Goal: Task Accomplishment & Management: Manage account settings

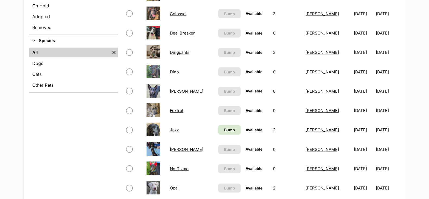
scroll to position [271, 0]
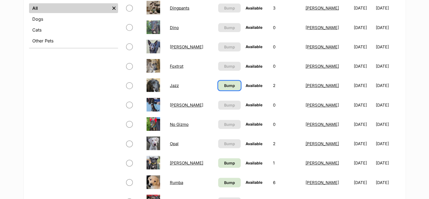
click at [230, 88] on link "Bump" at bounding box center [229, 85] width 23 height 9
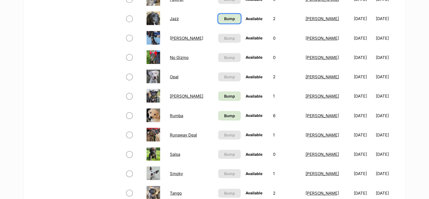
scroll to position [339, 0]
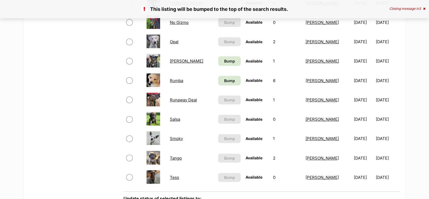
scroll to position [373, 0]
click at [231, 60] on link "Bump" at bounding box center [229, 60] width 23 height 9
